Goal: Information Seeking & Learning: Learn about a topic

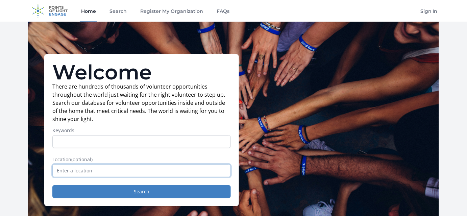
click at [94, 173] on input "text" at bounding box center [141, 170] width 179 height 13
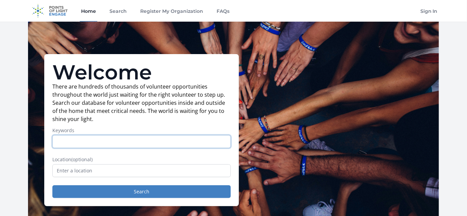
click at [100, 145] on input "Keywords" at bounding box center [141, 141] width 179 height 13
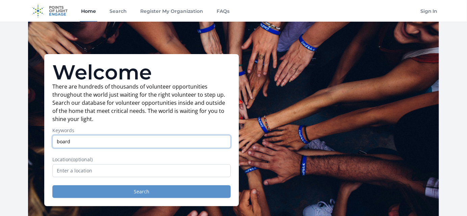
type input "board"
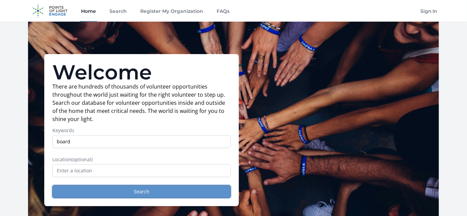
click at [110, 193] on button "Search" at bounding box center [141, 191] width 179 height 13
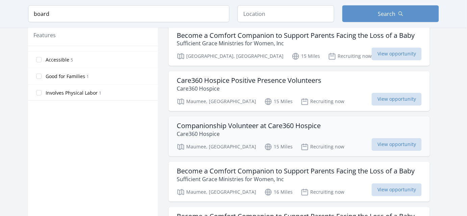
scroll to position [430, 0]
